Goal: Task Accomplishment & Management: Use online tool/utility

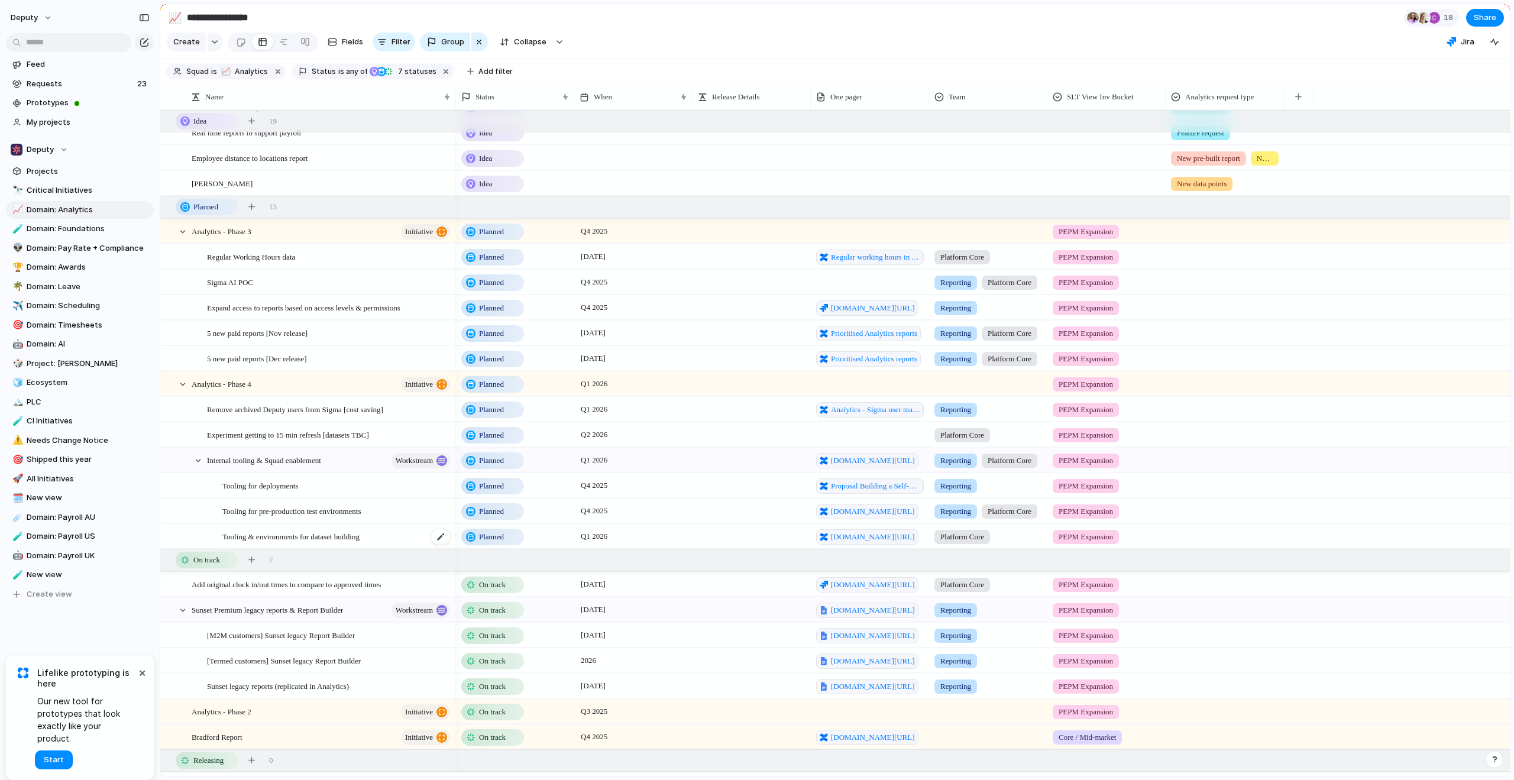
scroll to position [619, 0]
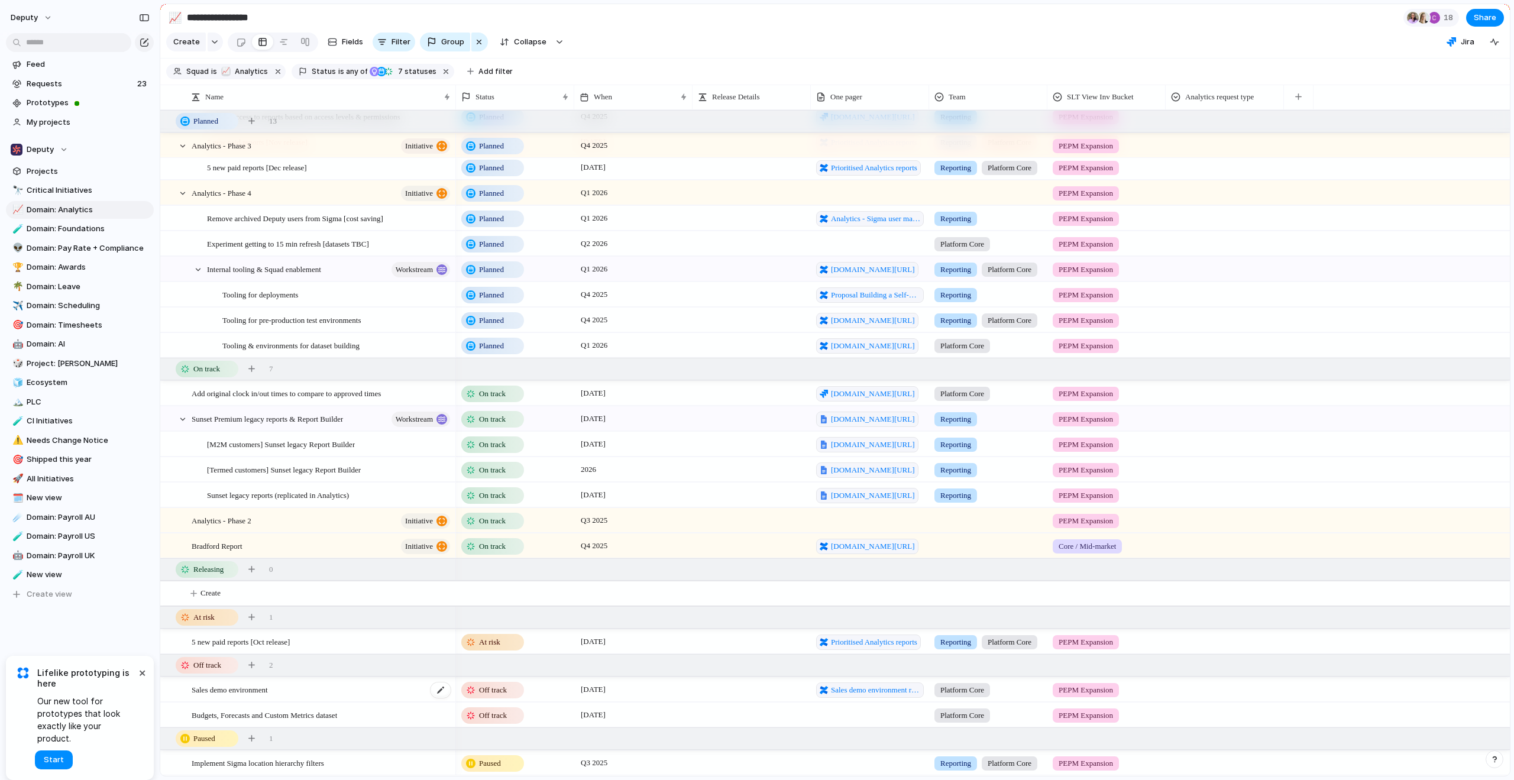
click at [355, 695] on div "Sales demo environment" at bounding box center [322, 690] width 260 height 24
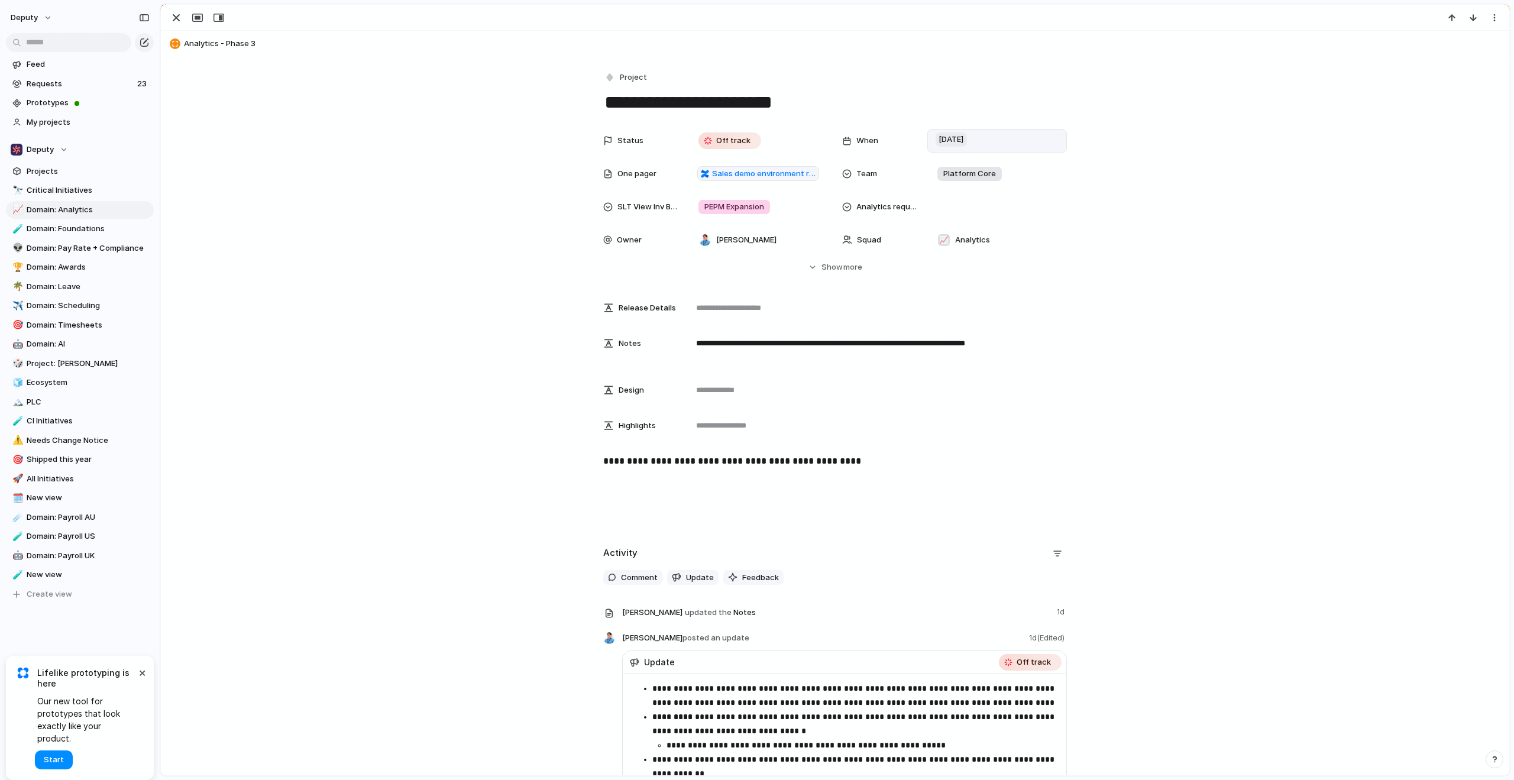
click at [965, 144] on span "[DATE]" at bounding box center [951, 140] width 31 height 14
click at [978, 345] on button "24" at bounding box center [972, 344] width 21 height 21
click at [1230, 266] on div "Status Off track When [DATE] One pager Sales demo environment requirements Team…" at bounding box center [835, 201] width 1320 height 144
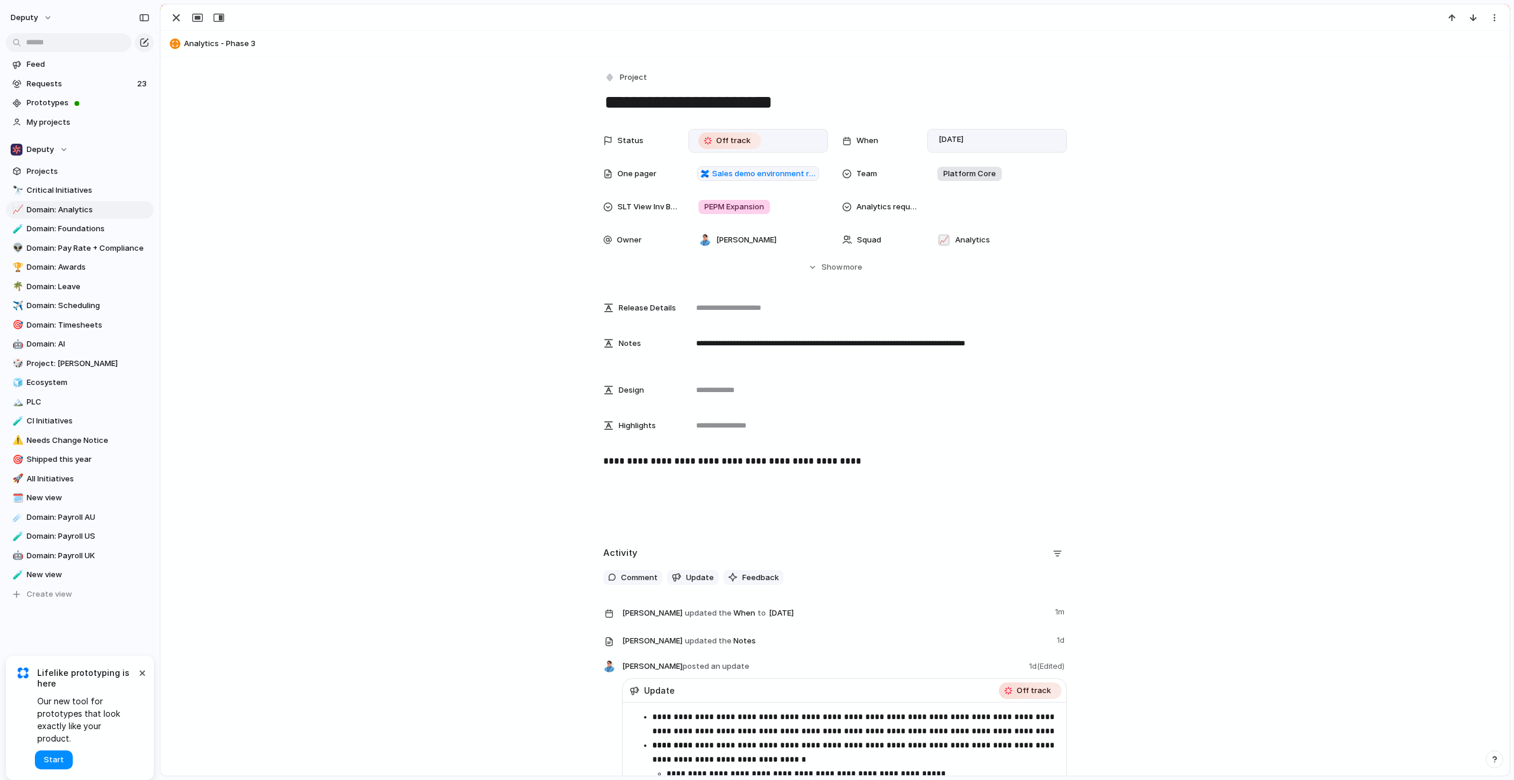
click at [750, 140] on div "Off track" at bounding box center [730, 141] width 60 height 14
click at [737, 238] on span "On track" at bounding box center [730, 237] width 33 height 12
click at [433, 252] on div "Status On track When [DATE] One pager Sales demo environment requirements Team …" at bounding box center [835, 201] width 1320 height 144
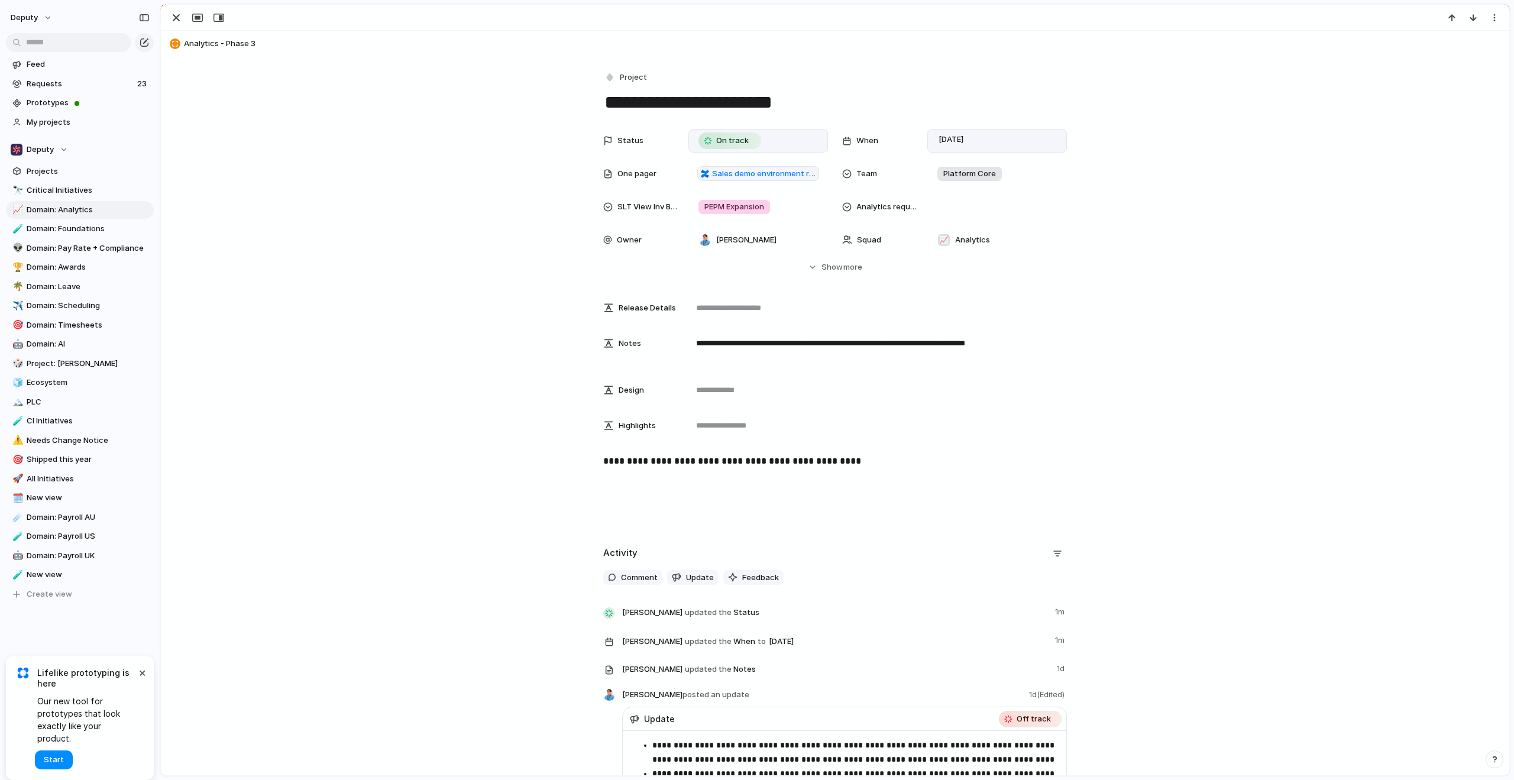
click at [997, 135] on div "[DATE]" at bounding box center [997, 140] width 129 height 13
click at [306, 579] on div "Day Month Quarter Half-year Year [DATE] Su Mo Tu We Th Fr Sa 26 27 28 29 30 31 …" at bounding box center [757, 390] width 1514 height 780
